Goal: Obtain resource: Download file/media

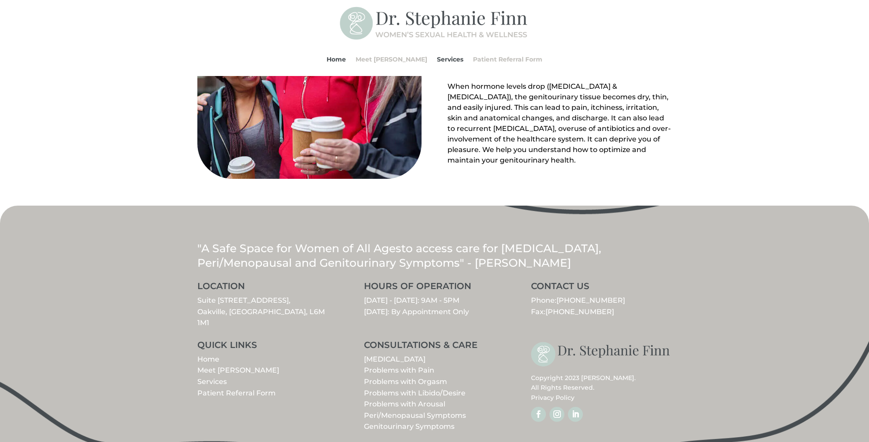
scroll to position [951, 0]
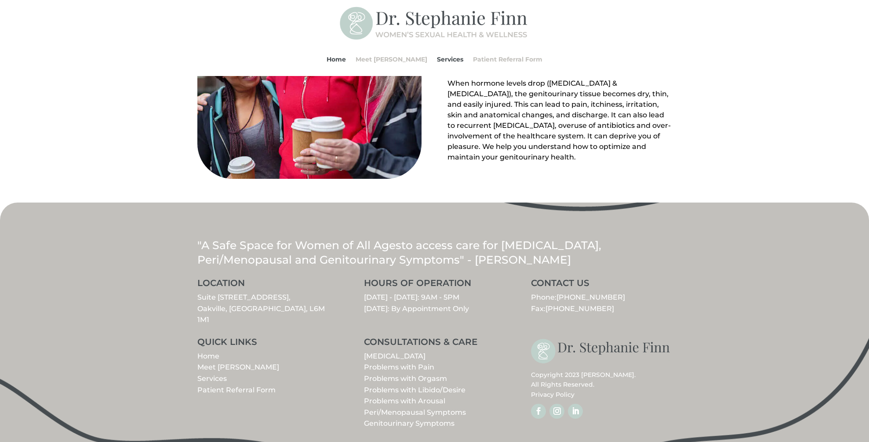
click at [445, 408] on link "Peri/Menopausal Symptoms" at bounding box center [415, 412] width 102 height 8
click at [253, 372] on p "Home Meet [PERSON_NAME] Services Patient Referral Form" at bounding box center [267, 373] width 141 height 45
click at [252, 386] on link "Patient Referral Form" at bounding box center [236, 390] width 78 height 8
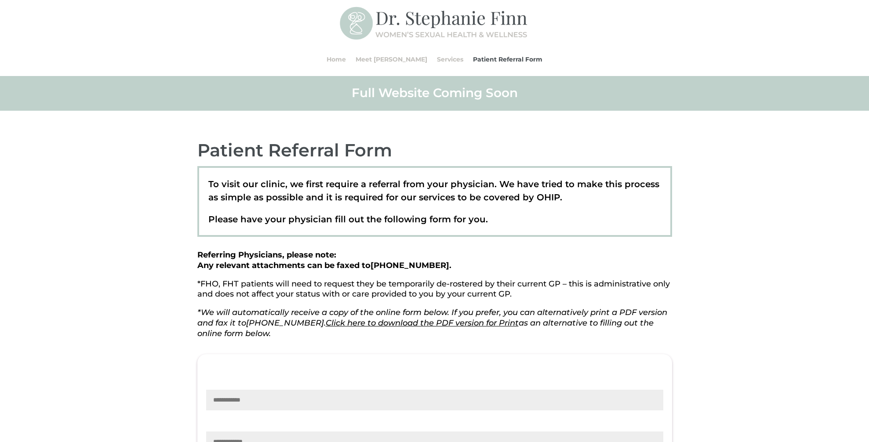
click at [410, 326] on link "Click here to download the PDF version for Print" at bounding box center [422, 323] width 193 height 10
